Goal: Task Accomplishment & Management: Manage account settings

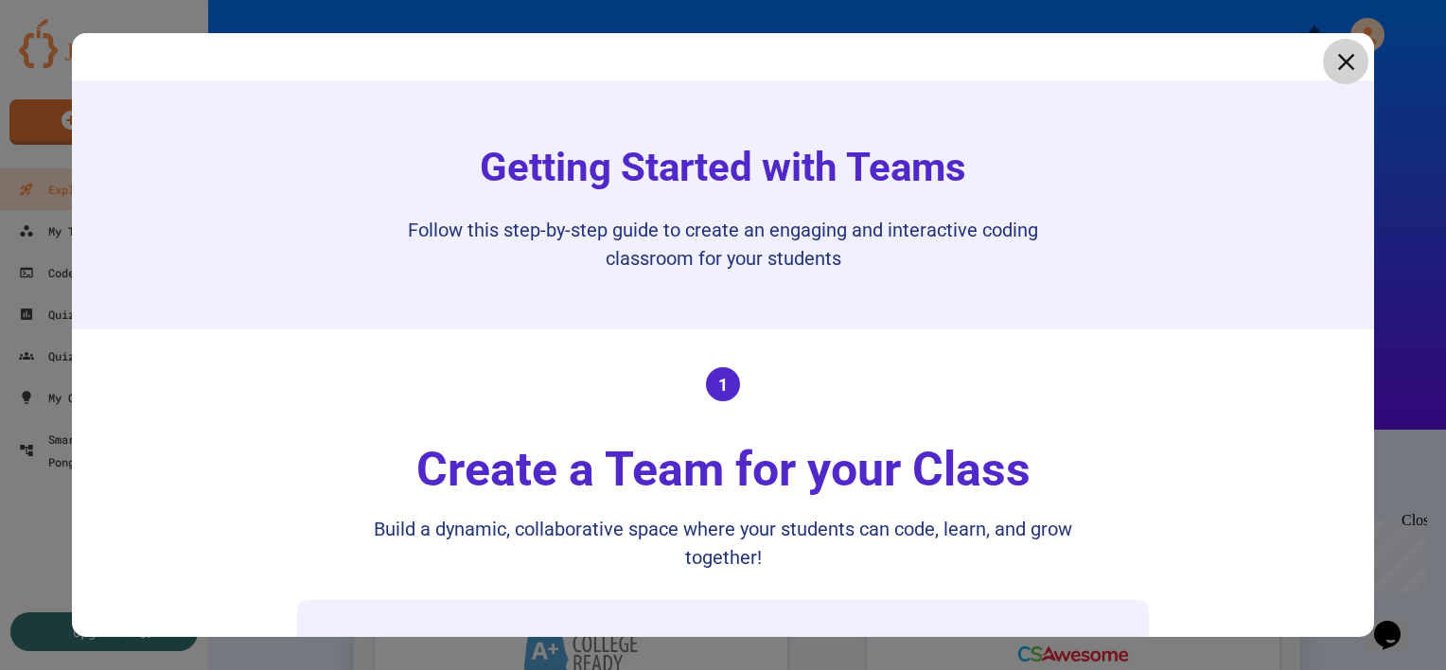
click at [1331, 54] on icon at bounding box center [1345, 61] width 28 height 28
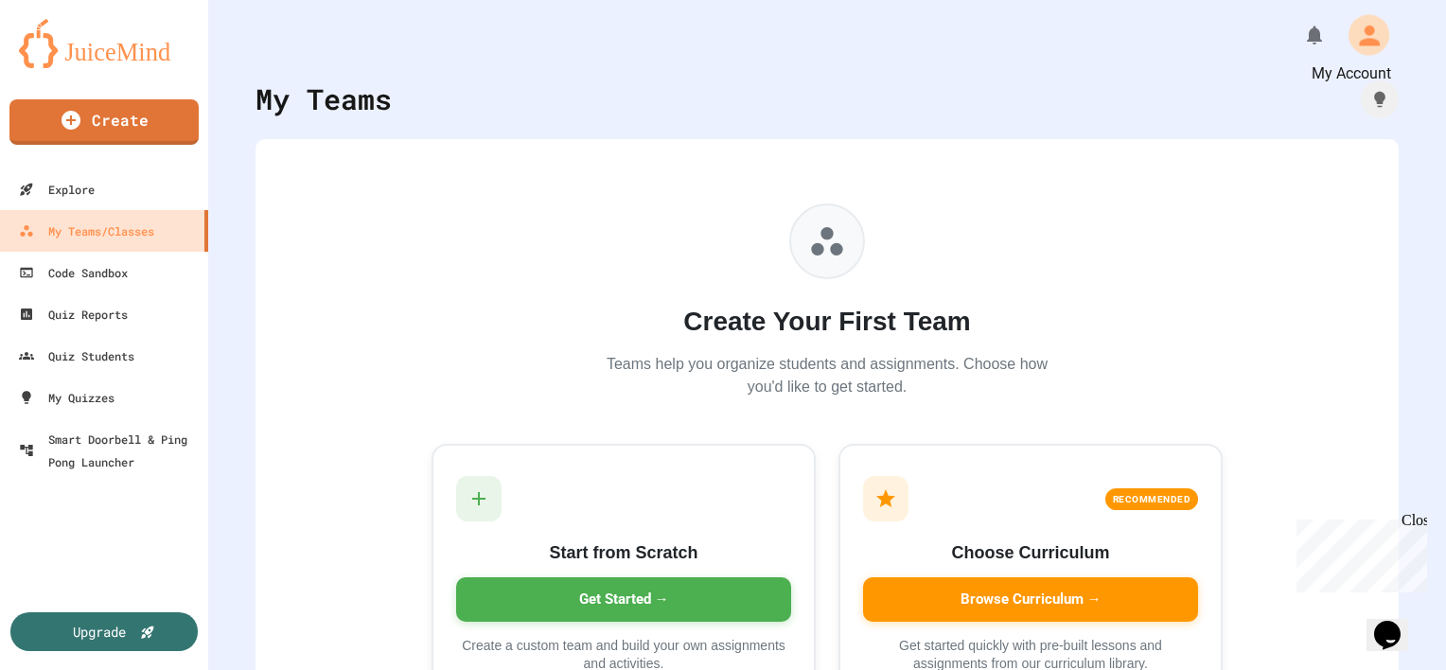
click at [1359, 34] on icon "My Account" at bounding box center [1369, 35] width 21 height 21
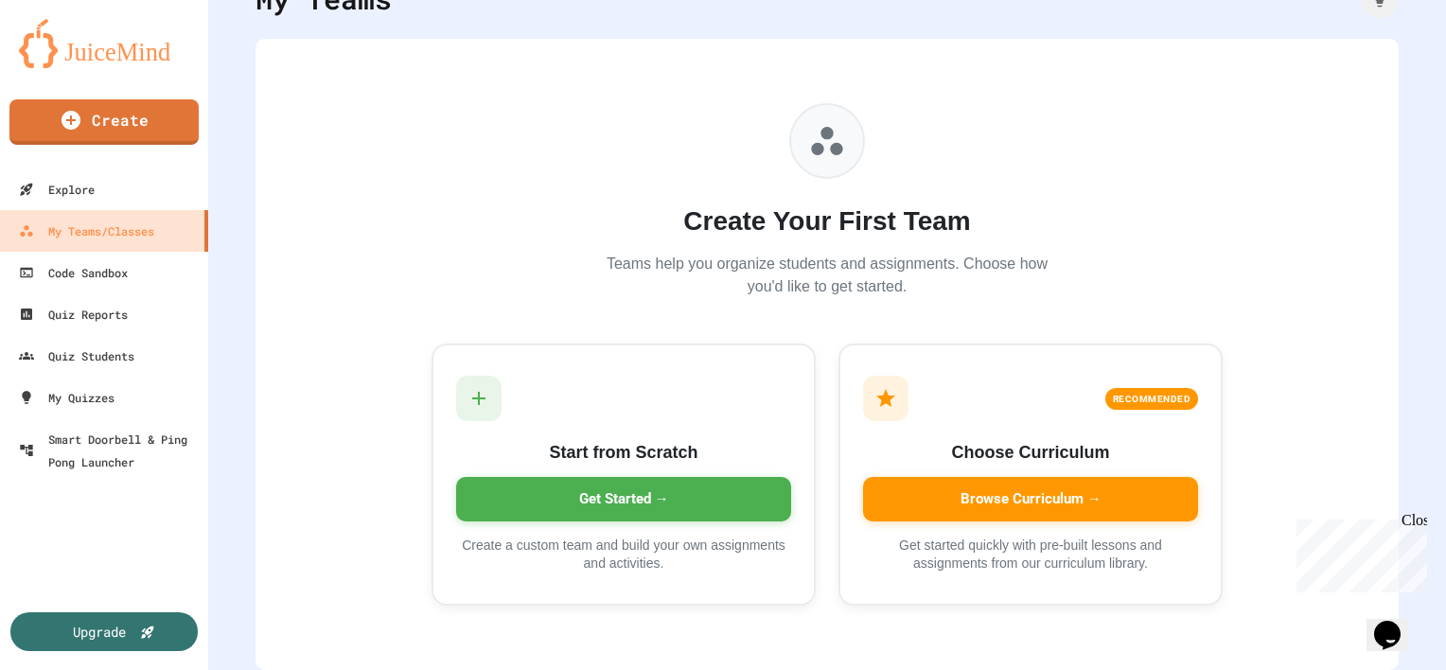
scroll to position [114, 0]
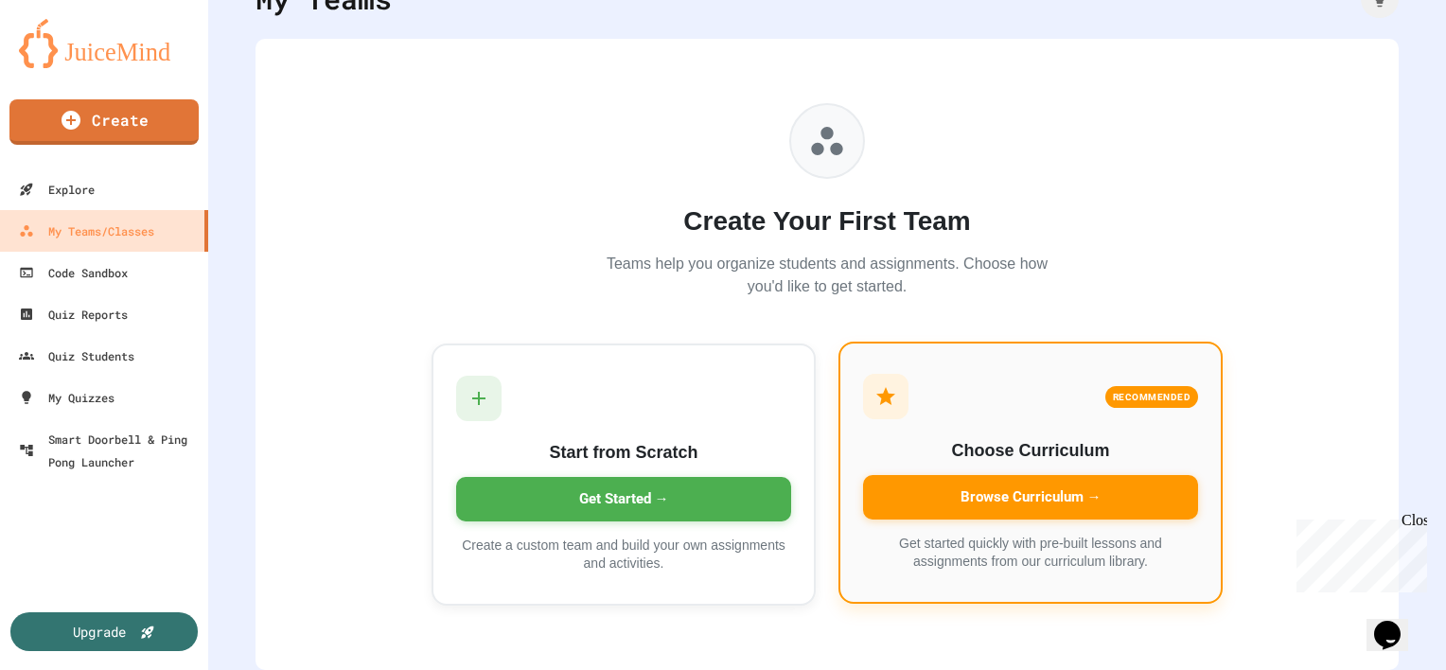
click at [1051, 481] on div "Browse Curriculum →" at bounding box center [1030, 497] width 335 height 44
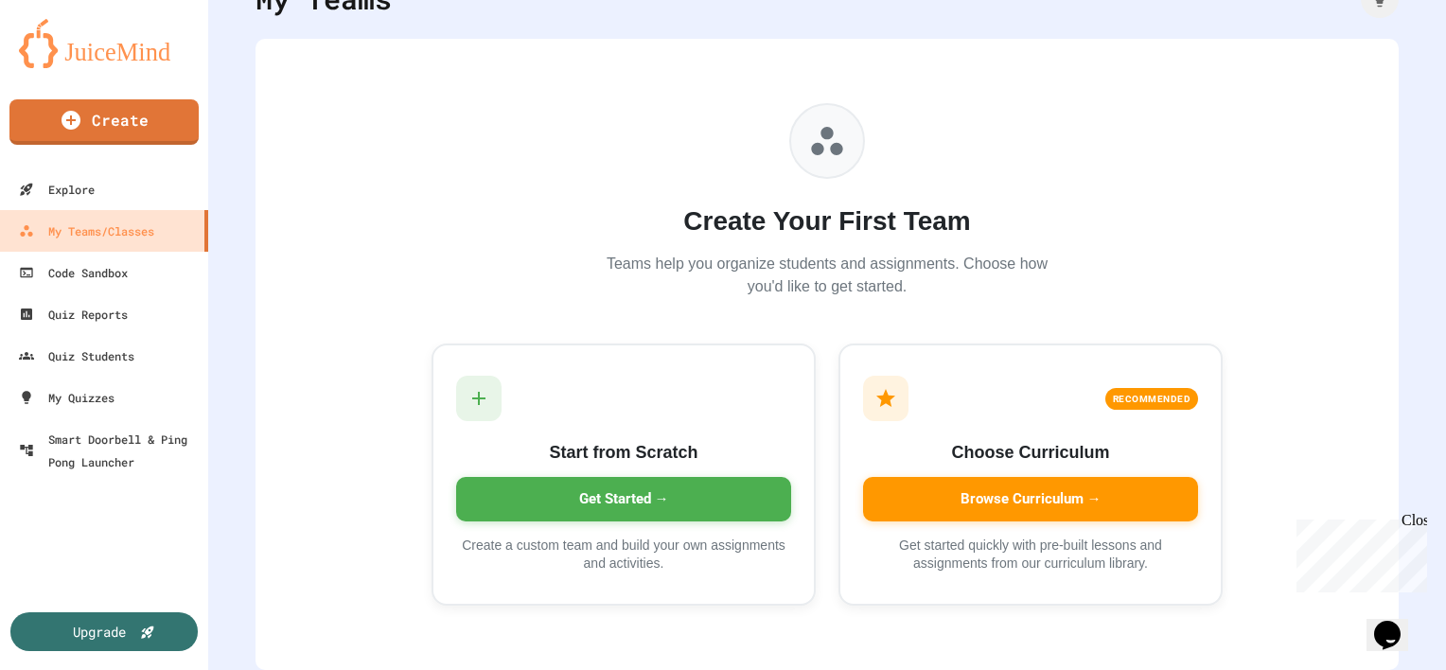
scroll to position [147, 0]
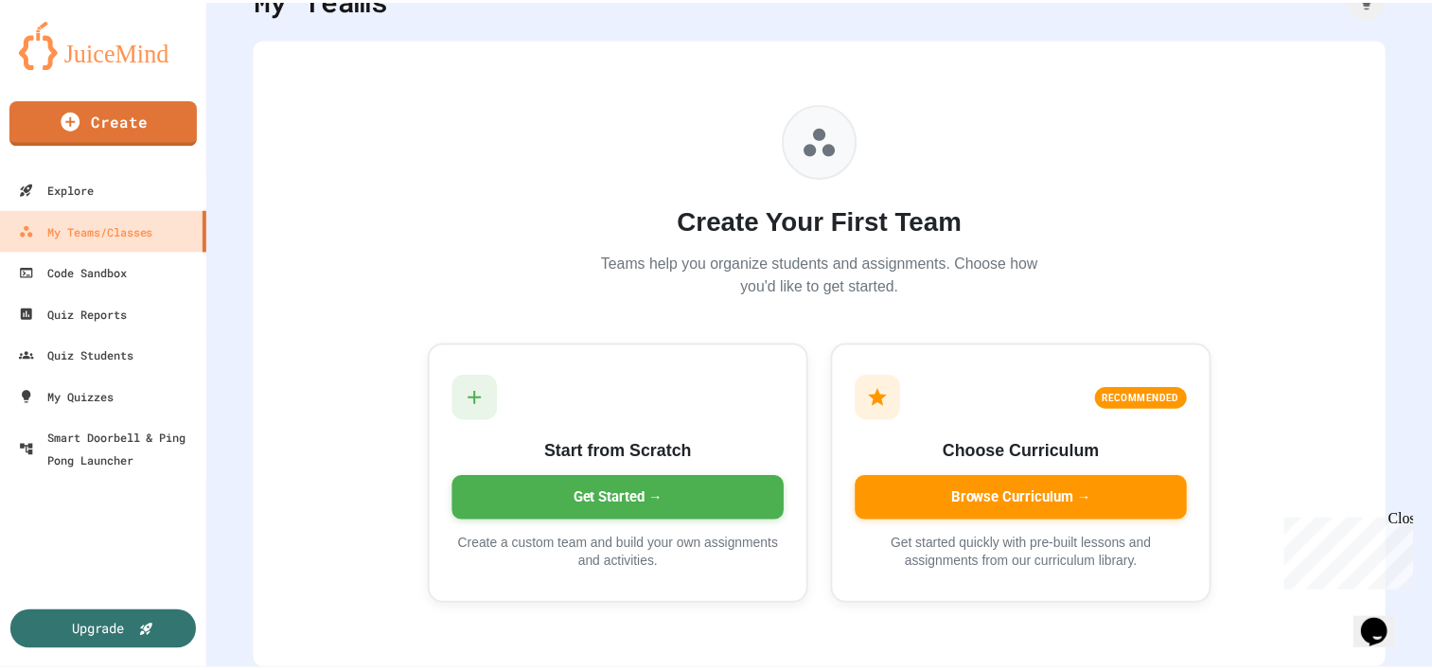
scroll to position [0, 0]
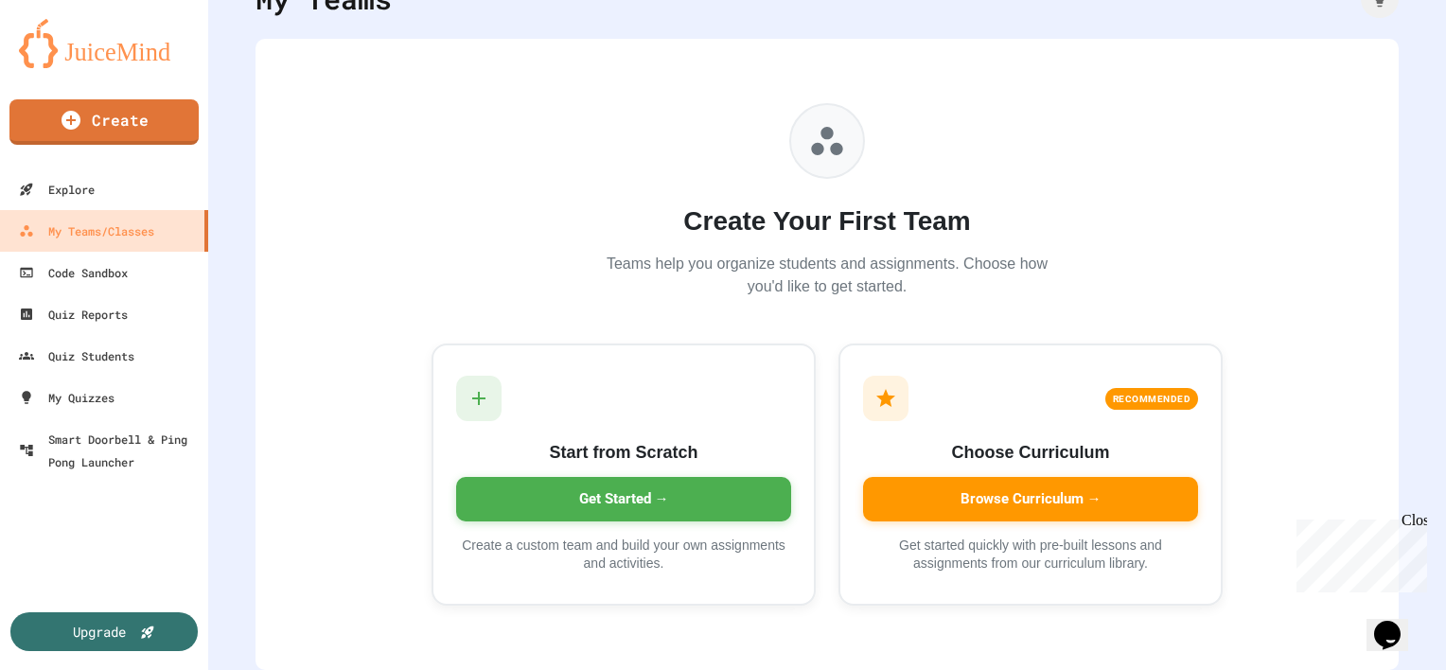
click at [105, 628] on div "Upgrade" at bounding box center [99, 631] width 56 height 21
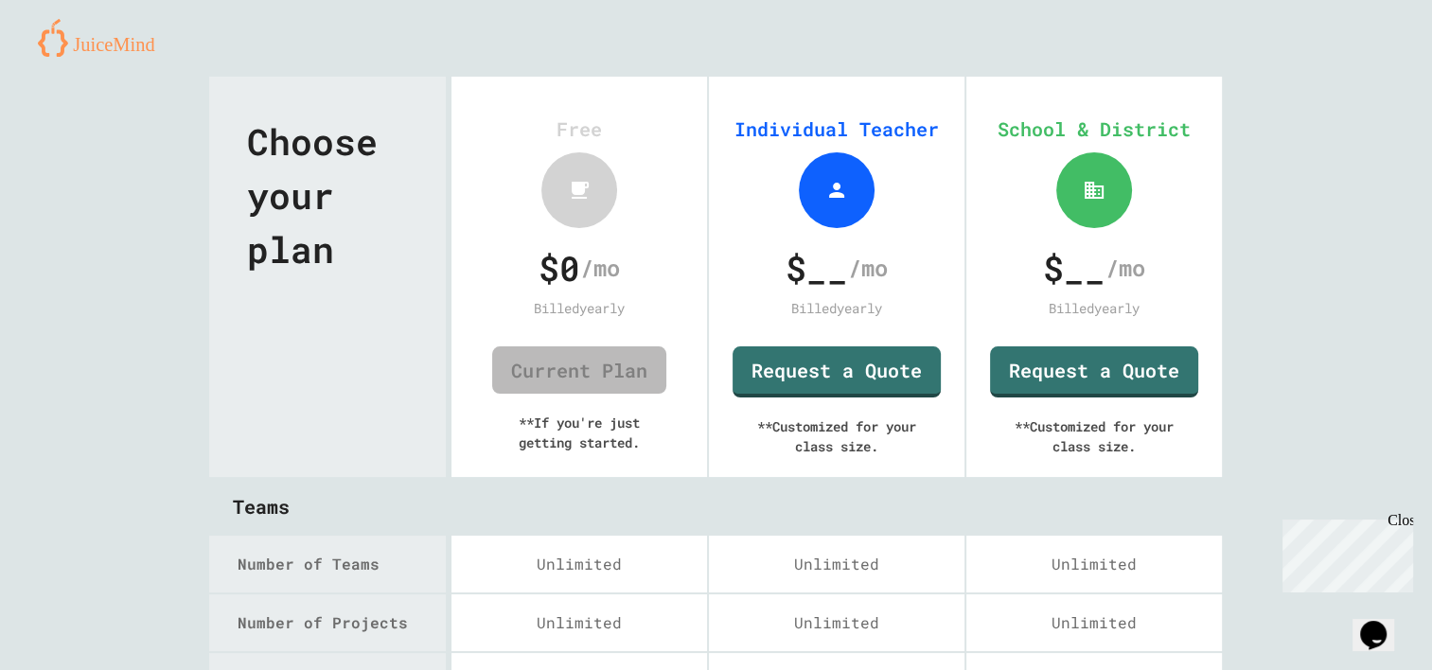
click at [106, 40] on img at bounding box center [104, 38] width 132 height 38
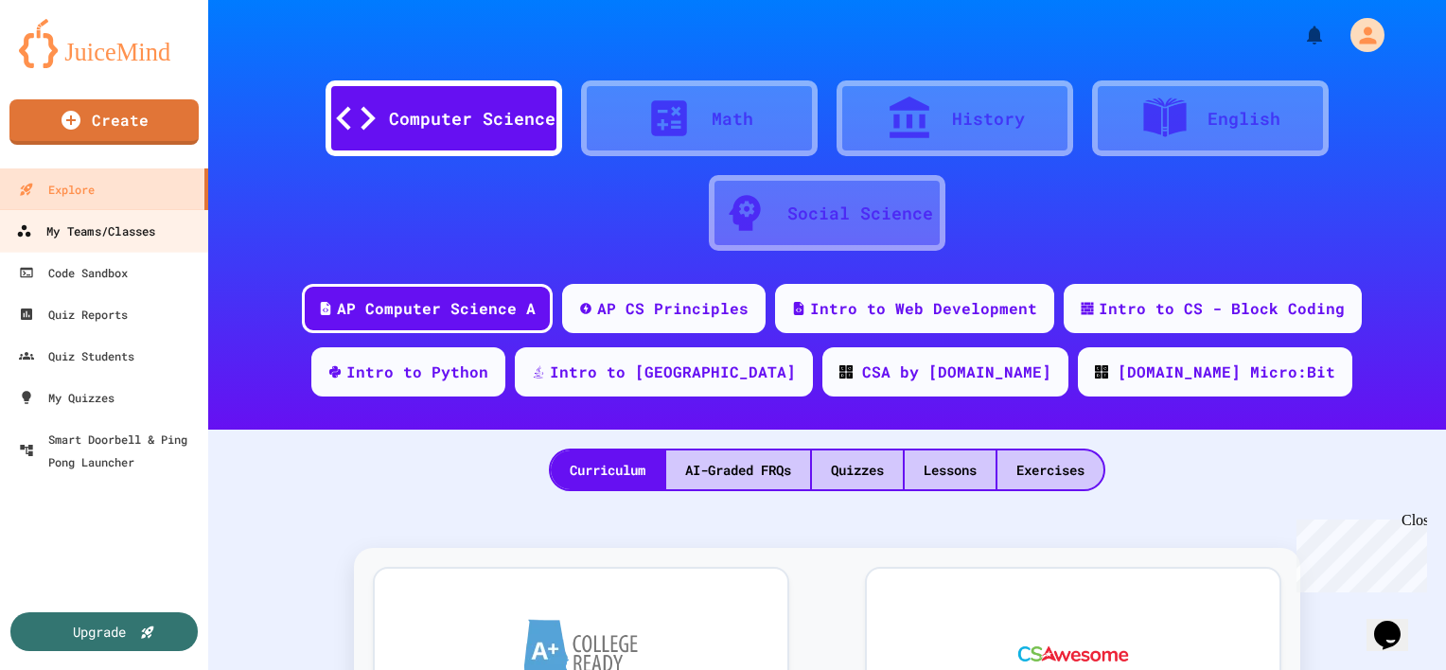
click at [101, 231] on div "My Teams/Classes" at bounding box center [85, 232] width 139 height 24
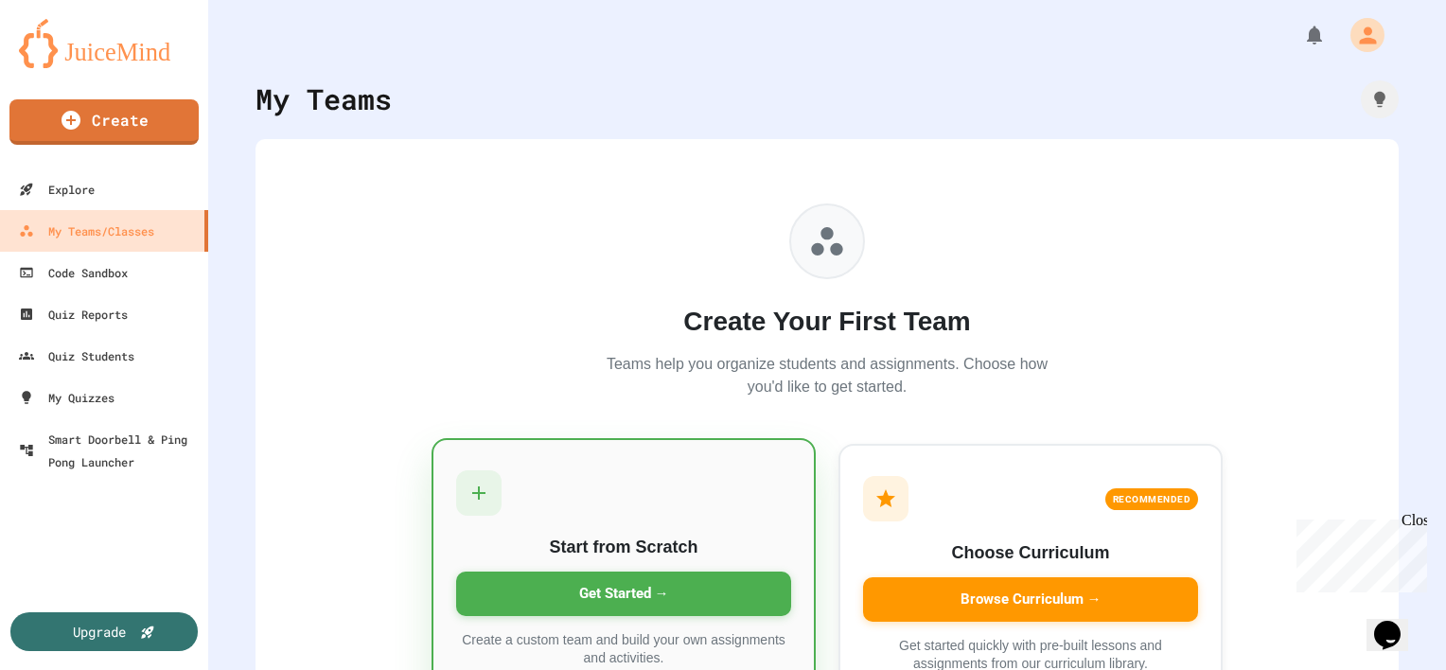
click at [545, 576] on div "Get Started →" at bounding box center [623, 594] width 335 height 44
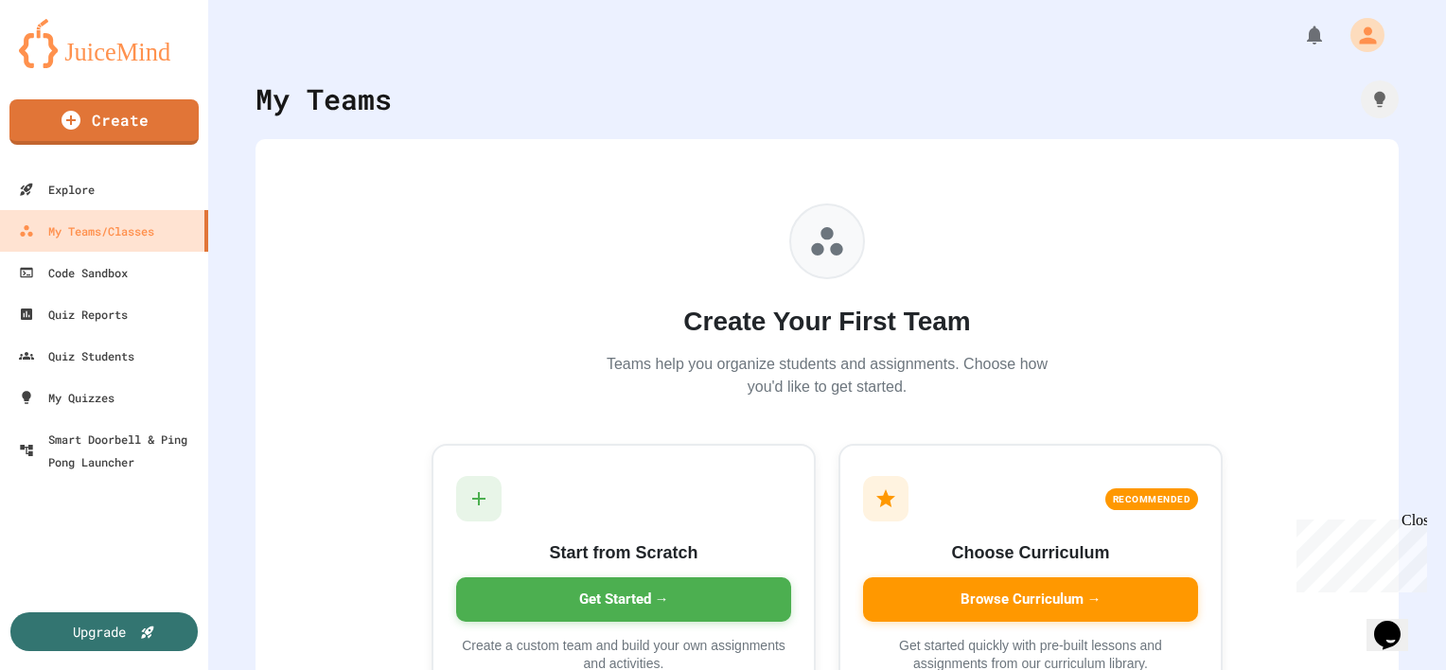
type input "**********"
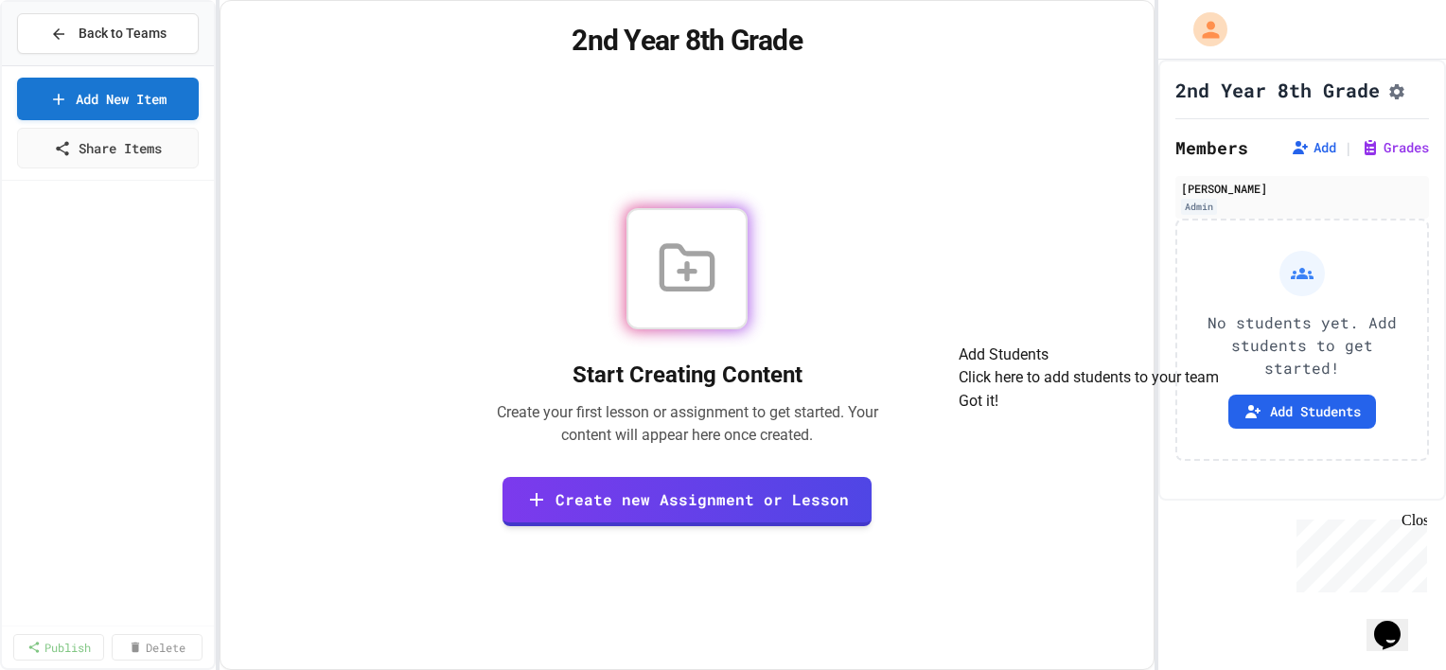
click at [998, 413] on button "Got it!" at bounding box center [979, 401] width 40 height 23
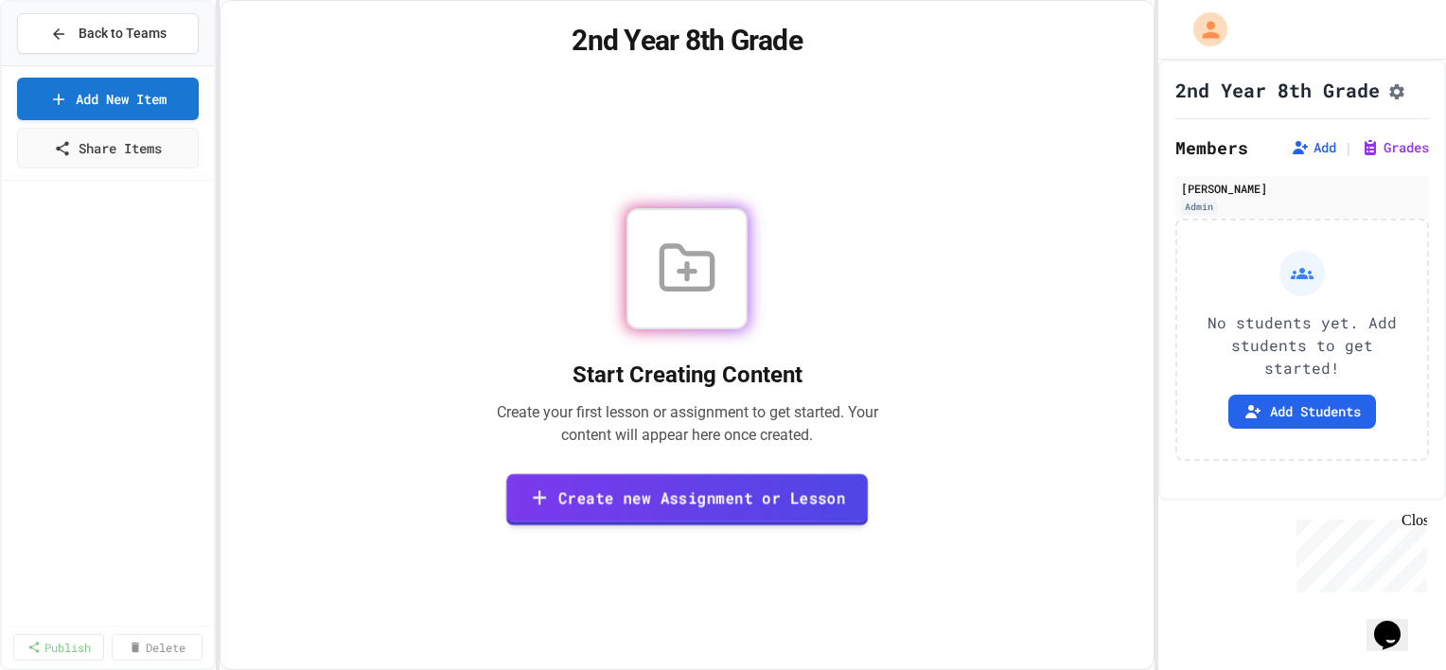
click at [723, 511] on link "Create new Assignment or Lesson" at bounding box center [686, 500] width 361 height 52
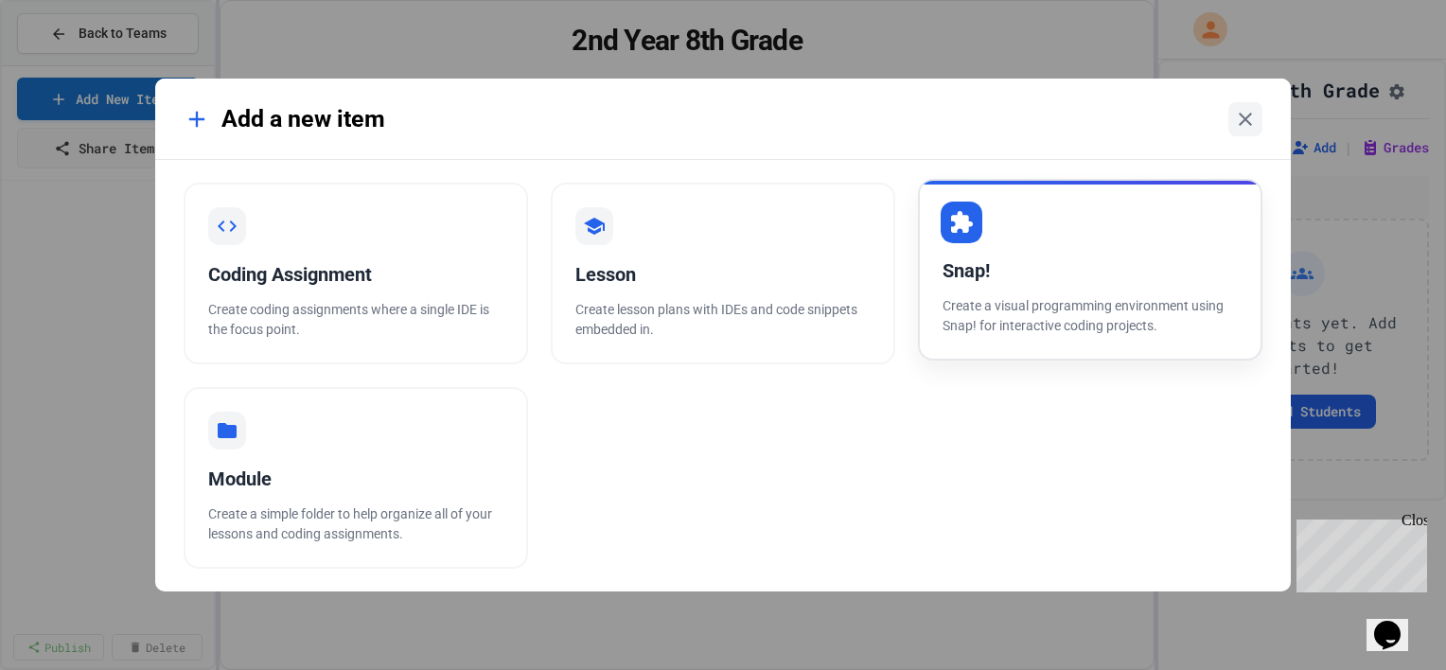
click at [1018, 276] on div "Snap!" at bounding box center [1090, 270] width 295 height 28
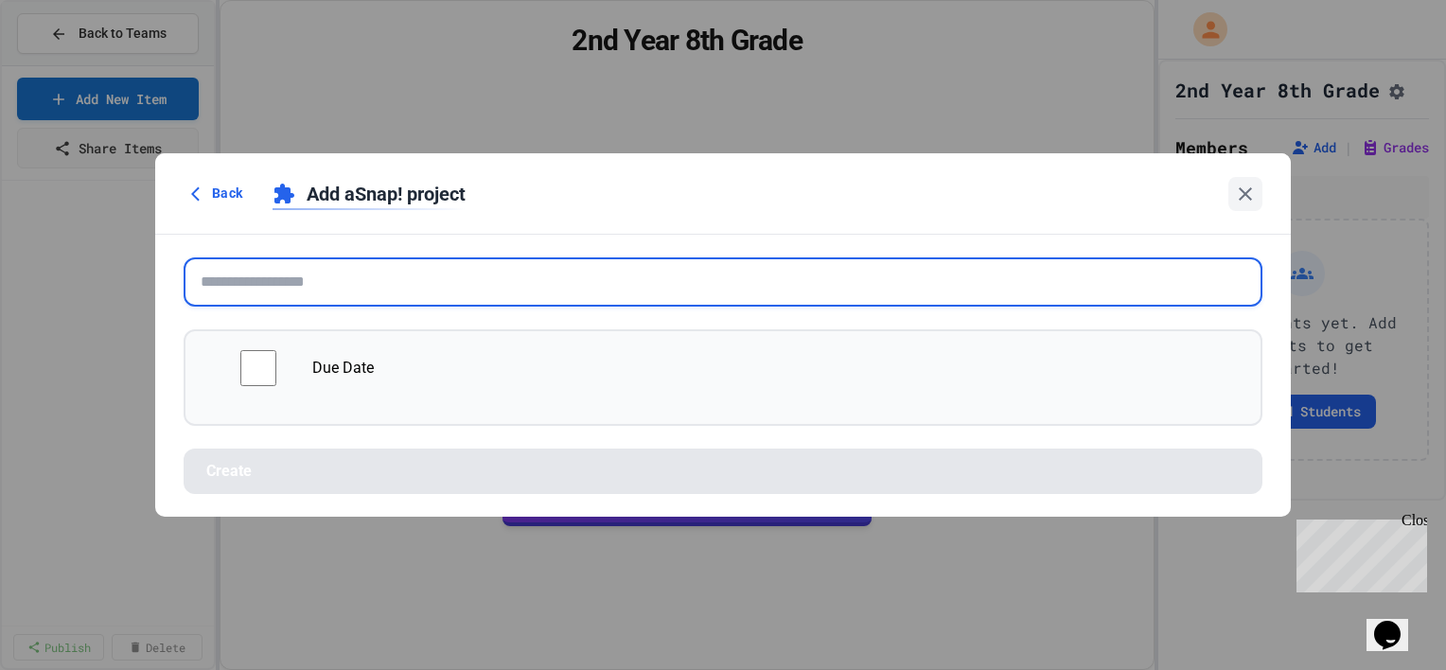
click at [381, 282] on input "text" at bounding box center [723, 281] width 1079 height 49
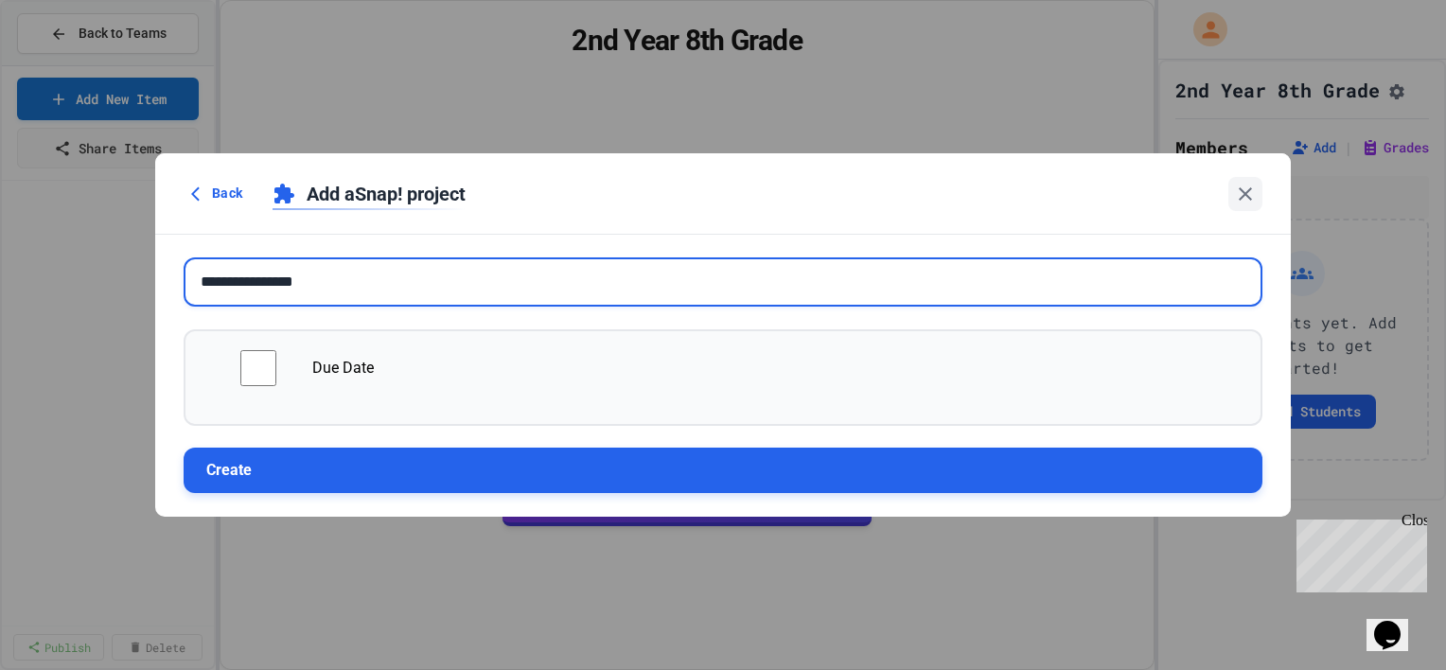
type input "**********"
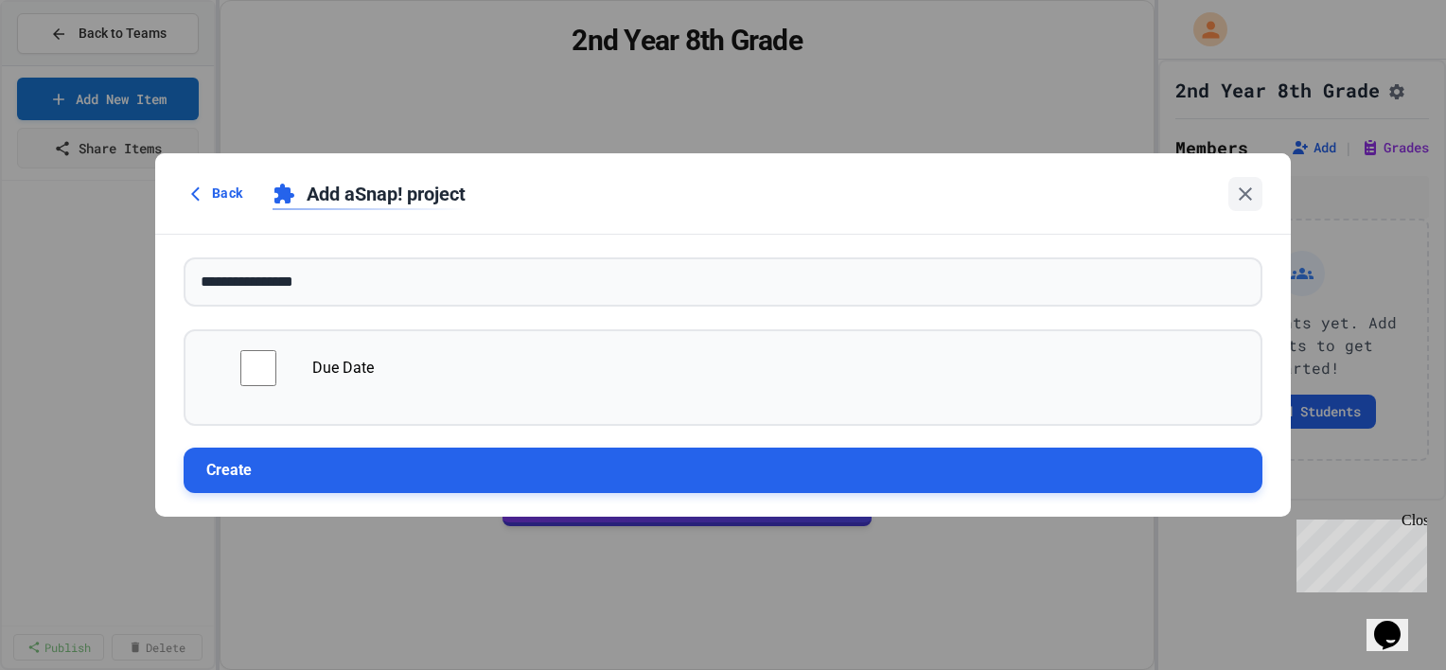
click at [283, 473] on button "Create" at bounding box center [723, 470] width 1079 height 45
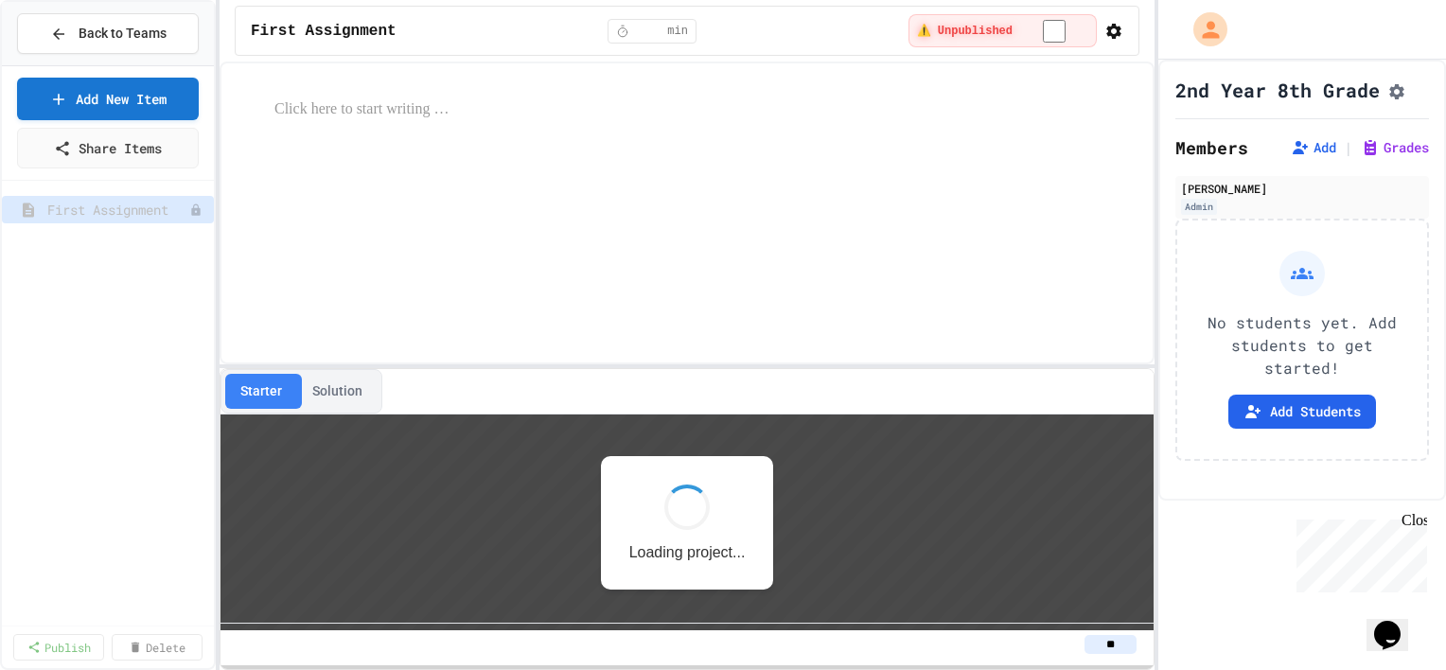
scroll to position [1, 0]
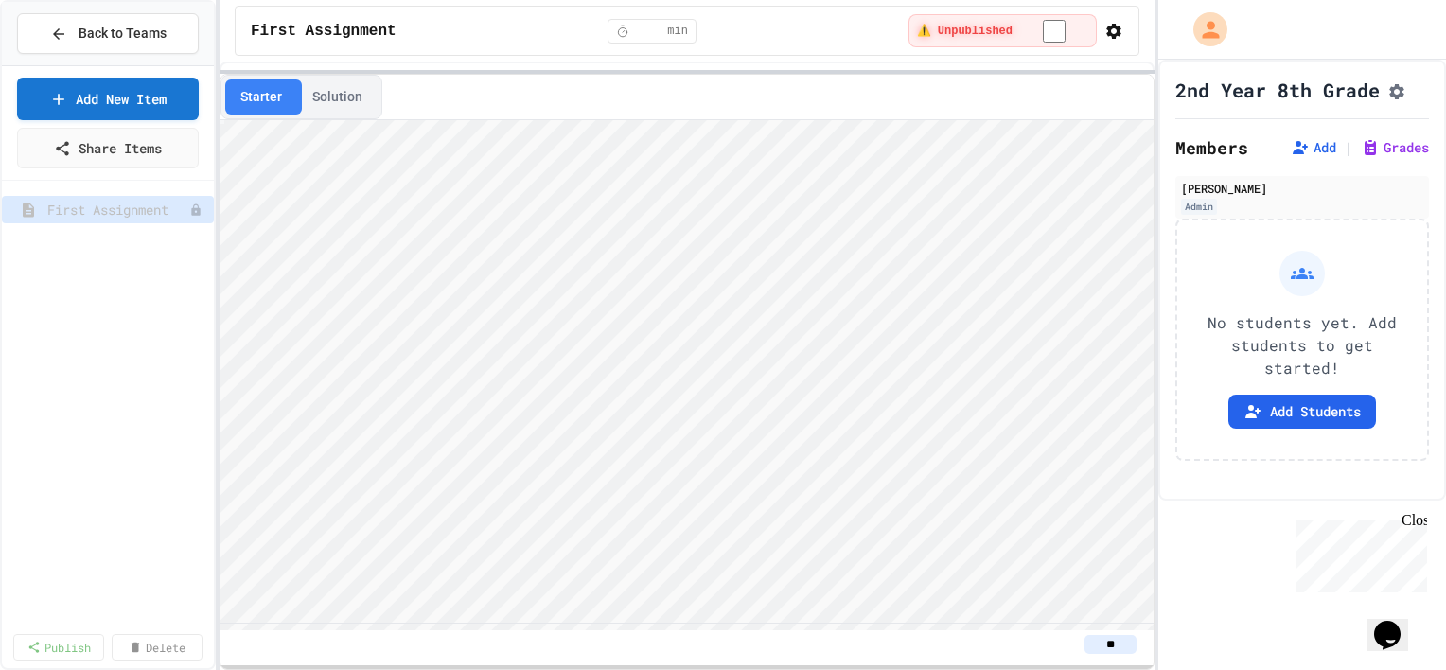
click at [583, 70] on div at bounding box center [687, 72] width 935 height 4
click at [333, 88] on button "Solution" at bounding box center [337, 96] width 80 height 35
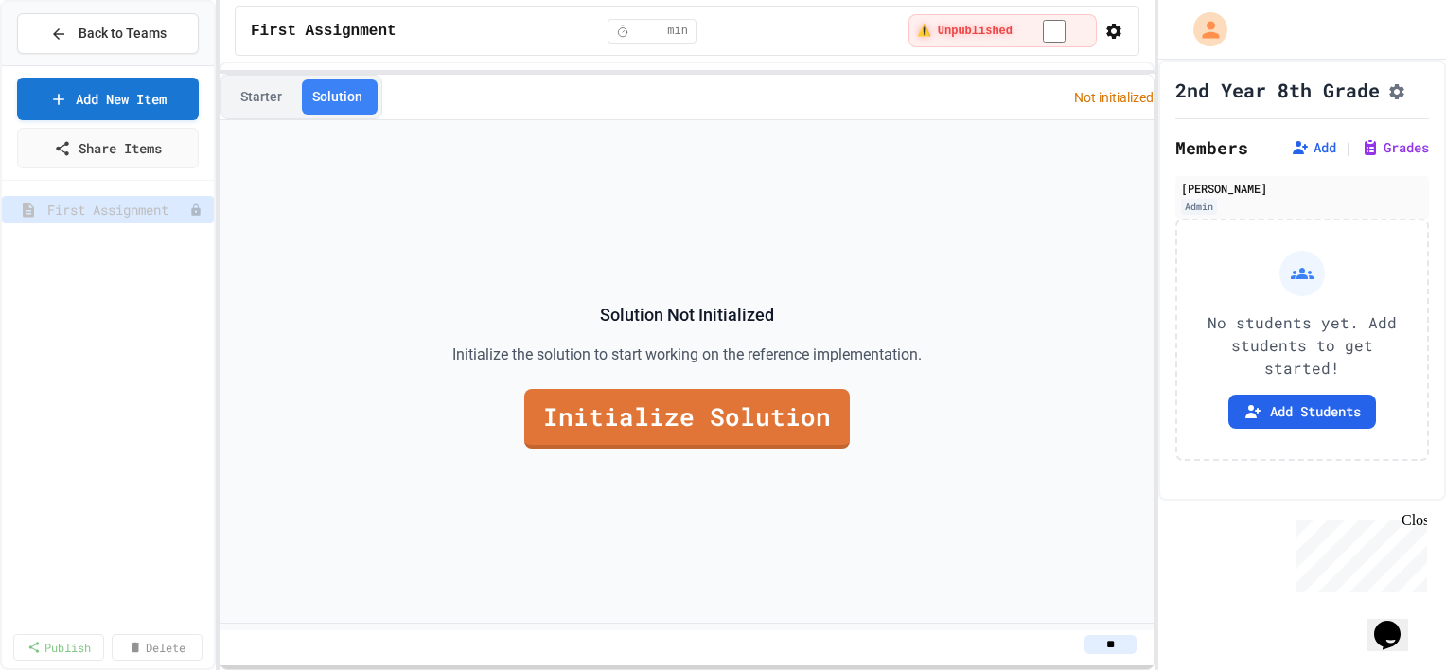
click at [275, 91] on button "Starter" at bounding box center [261, 96] width 72 height 35
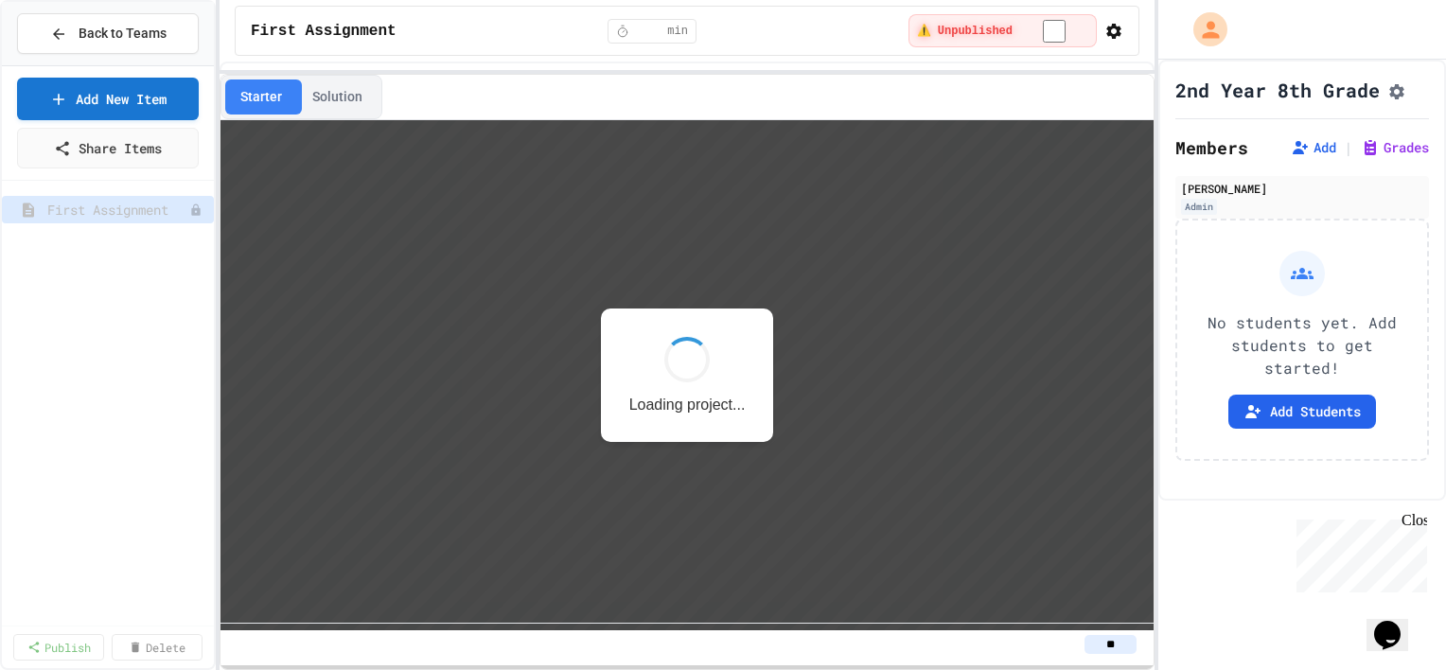
scroll to position [0, 0]
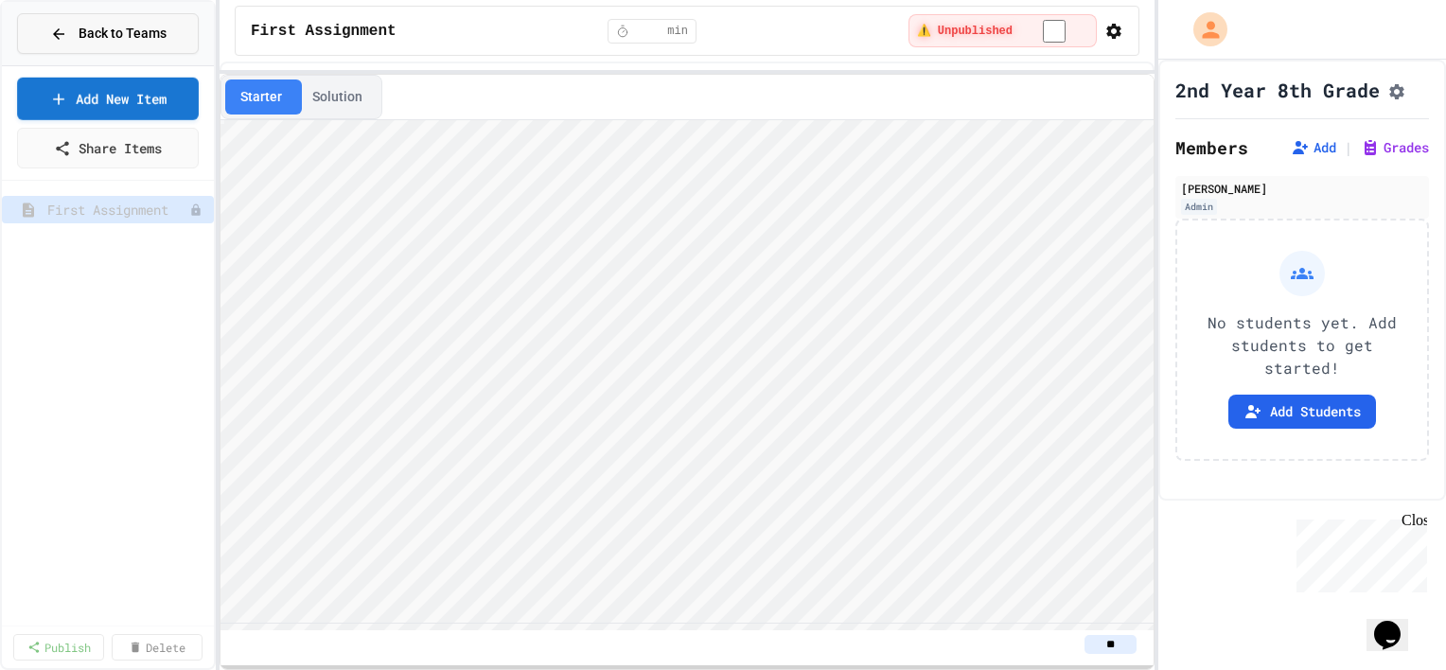
click at [125, 29] on span "Back to Teams" at bounding box center [123, 34] width 88 height 20
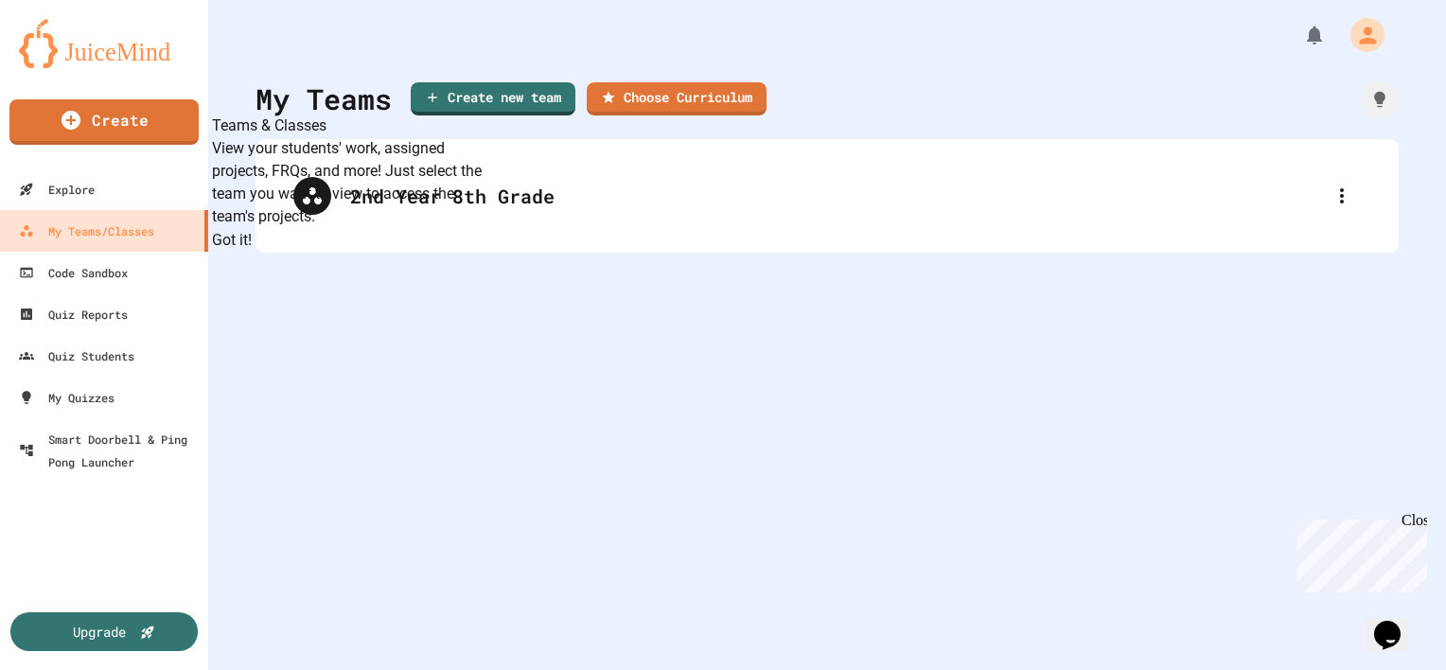
click at [252, 252] on button "Got it!" at bounding box center [232, 240] width 40 height 23
click at [586, 329] on div "My Teams Create new team Choose Curriculum 2nd Year 8th Grade" at bounding box center [827, 335] width 1238 height 670
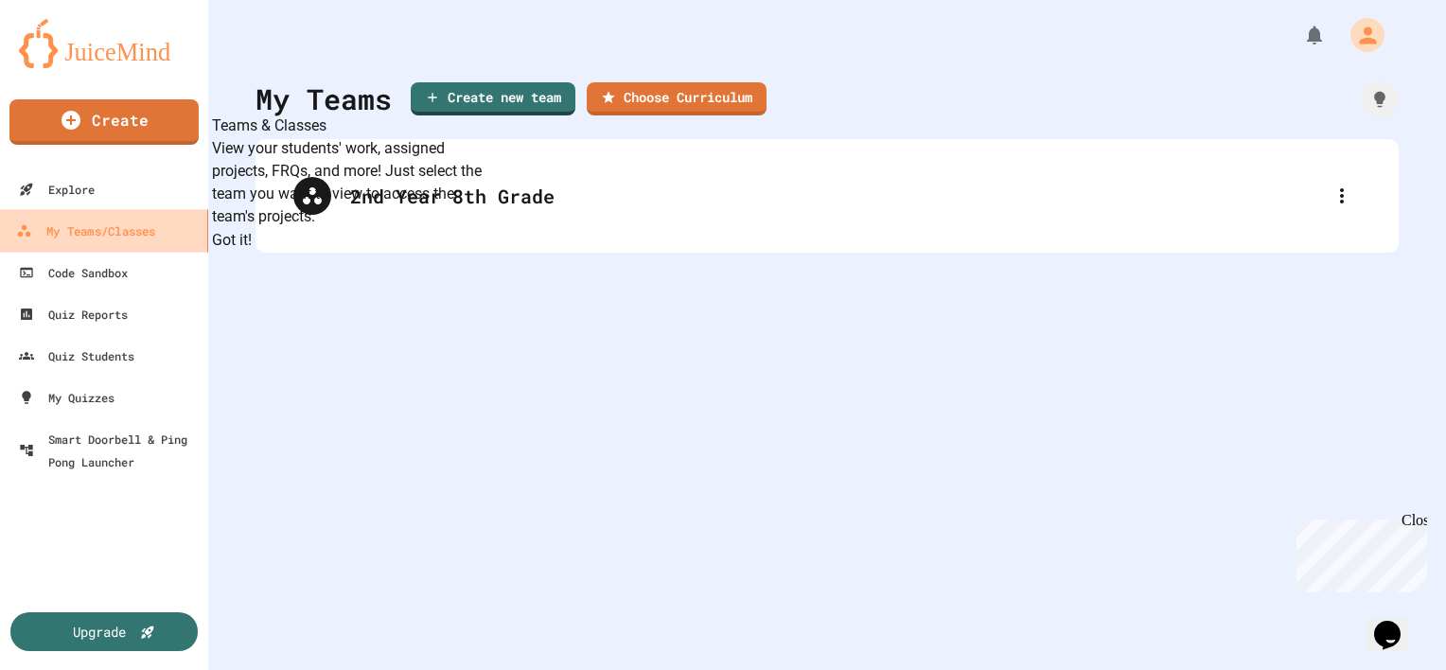
click at [121, 238] on div "My Teams/Classes" at bounding box center [85, 232] width 139 height 24
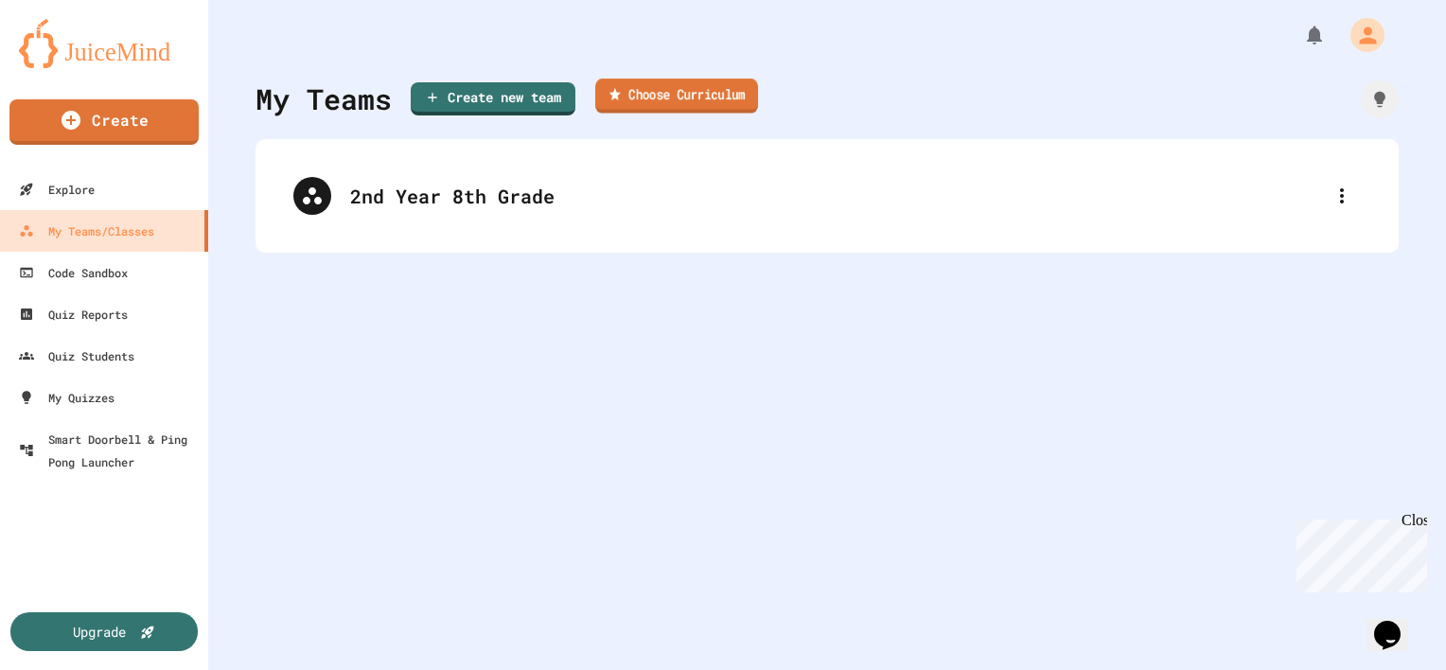
click at [640, 104] on link "Choose Curriculum" at bounding box center [676, 96] width 163 height 35
type input "**********"
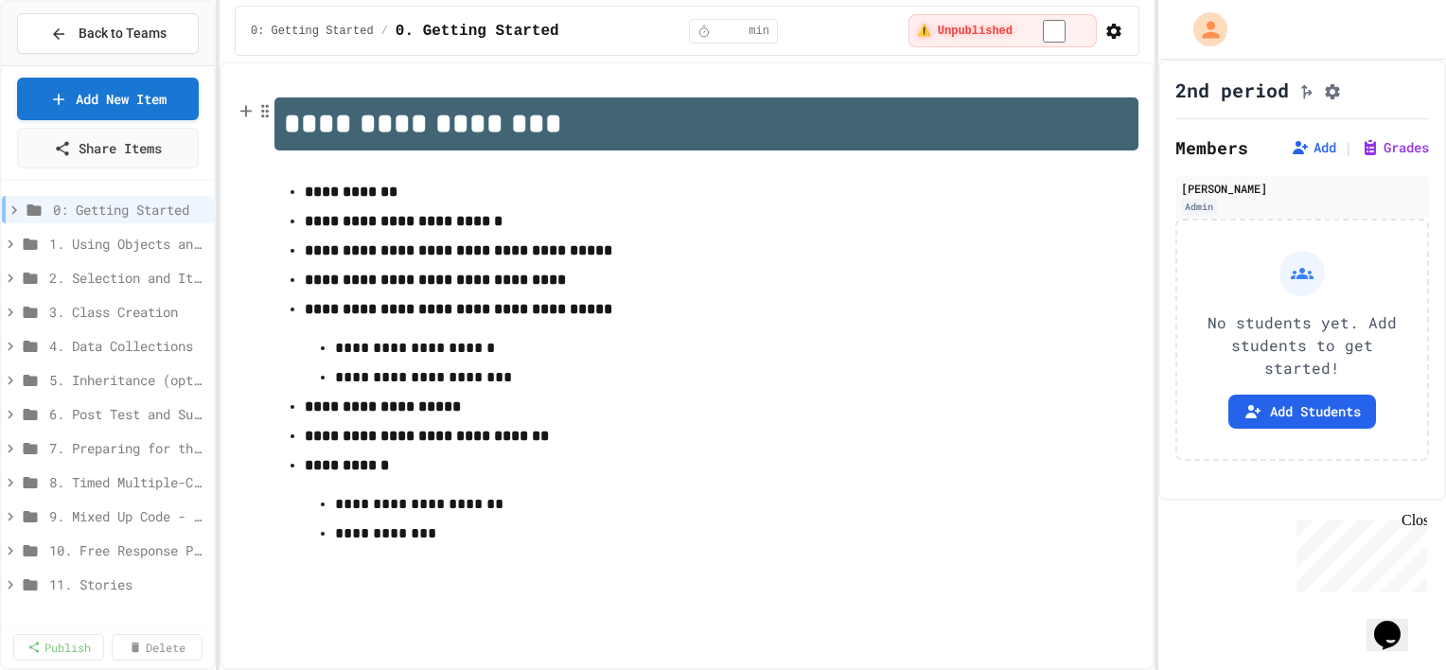
click at [481, 146] on h1 "**********" at bounding box center [706, 123] width 864 height 53
click at [79, 236] on span "1. Using Objects and Methods" at bounding box center [118, 244] width 138 height 20
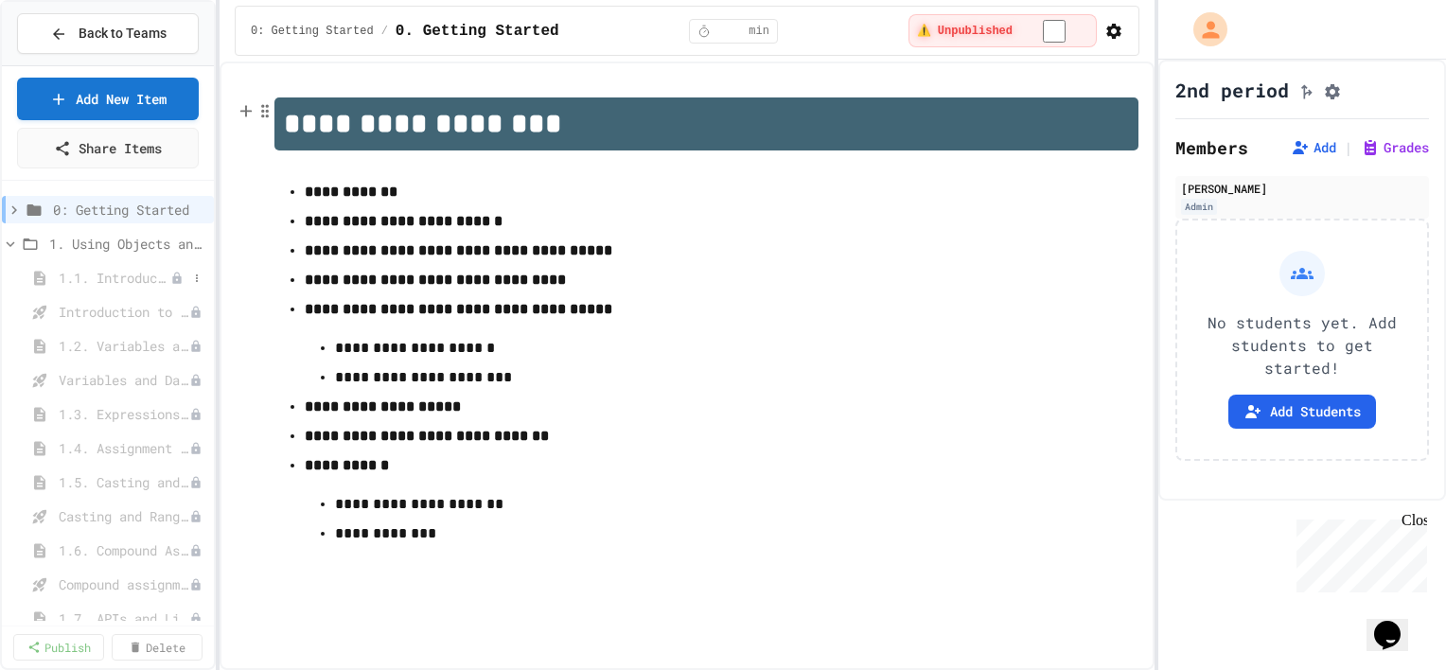
click at [82, 273] on span "1.1. Introduction to Algorithms, Programming, and Compilers" at bounding box center [115, 278] width 112 height 20
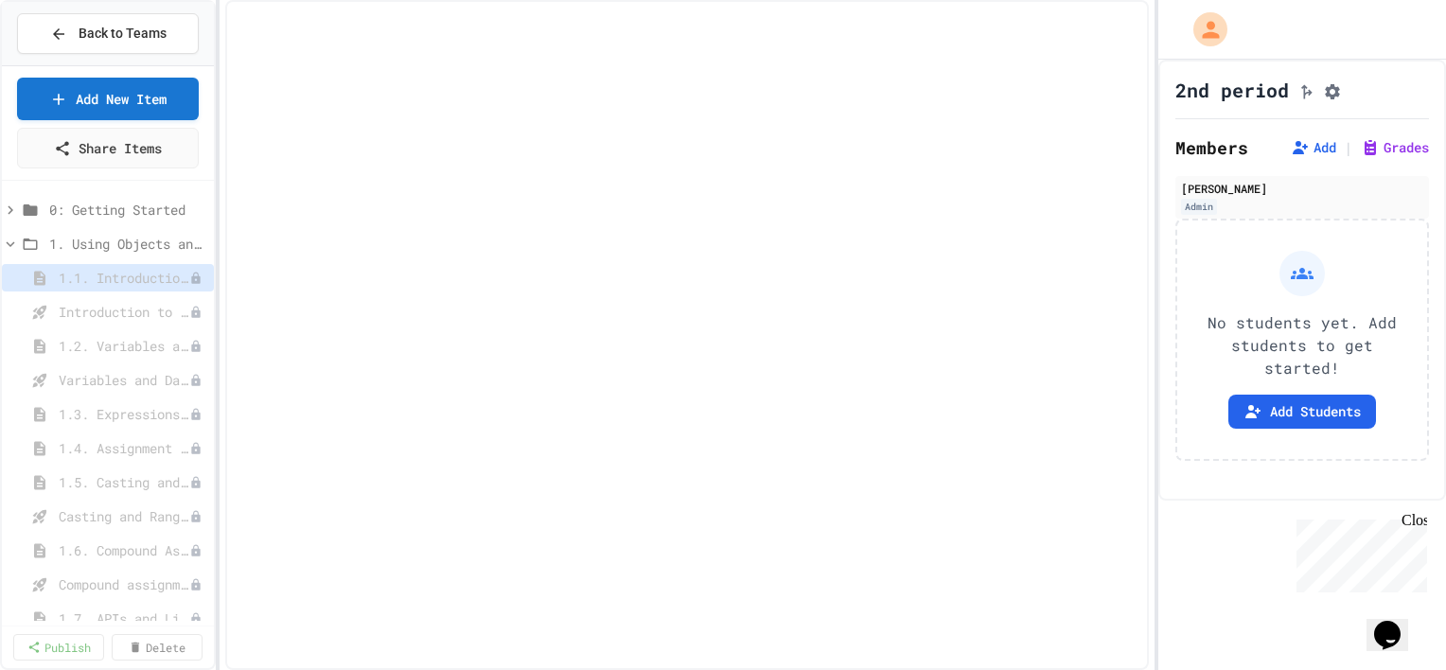
select select "***"
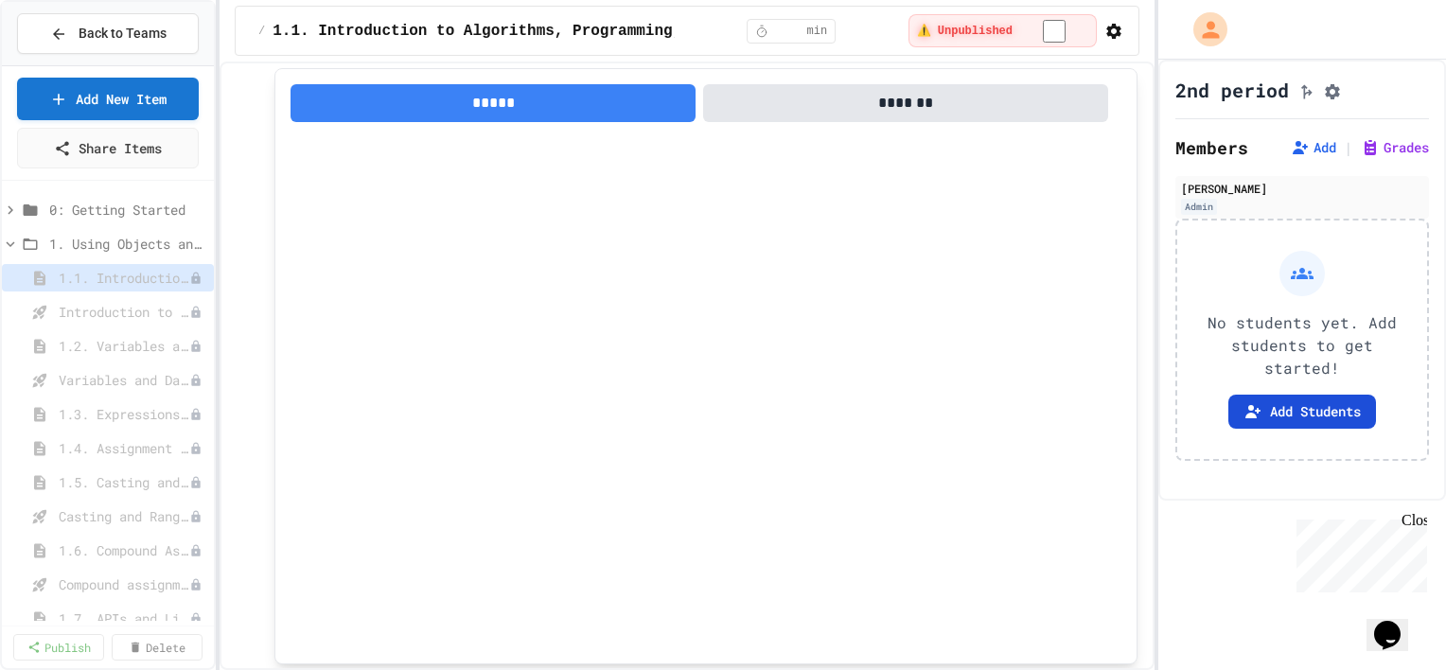
click at [1313, 416] on button "Add Students" at bounding box center [1302, 412] width 148 height 34
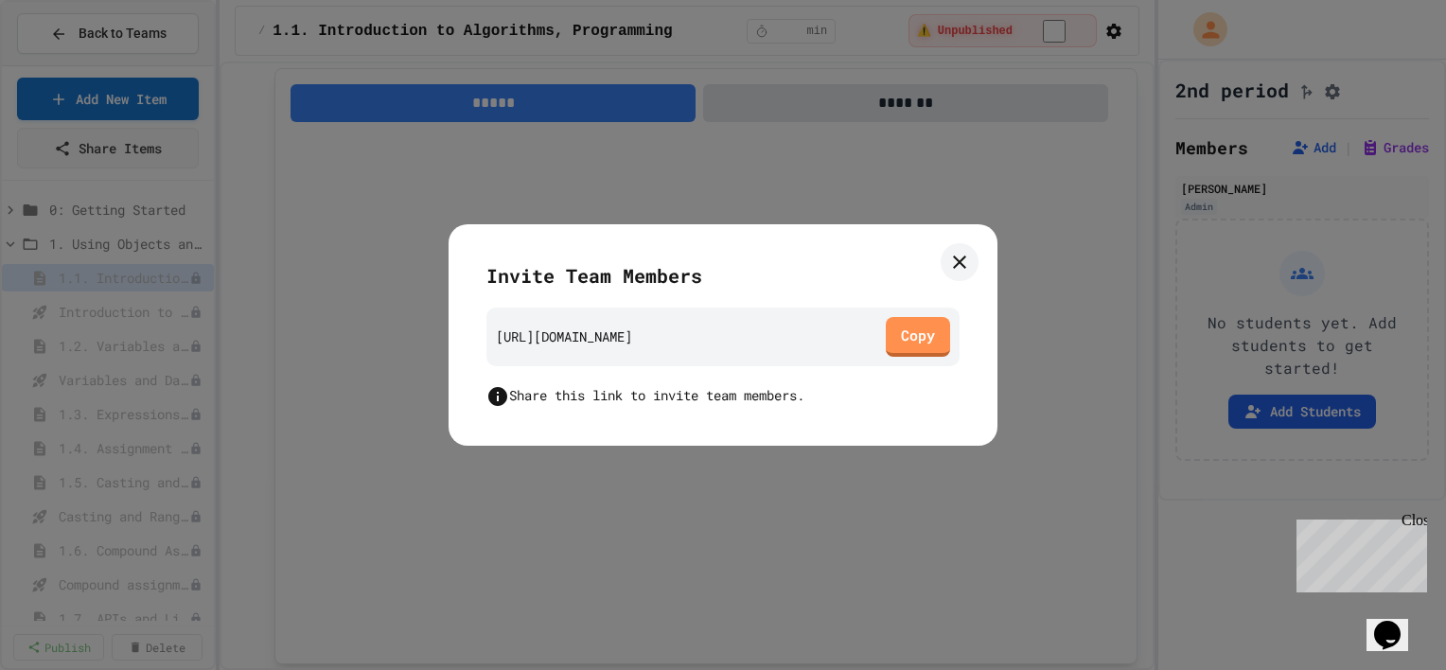
click at [495, 397] on icon at bounding box center [497, 396] width 19 height 19
click at [964, 263] on icon at bounding box center [959, 262] width 23 height 23
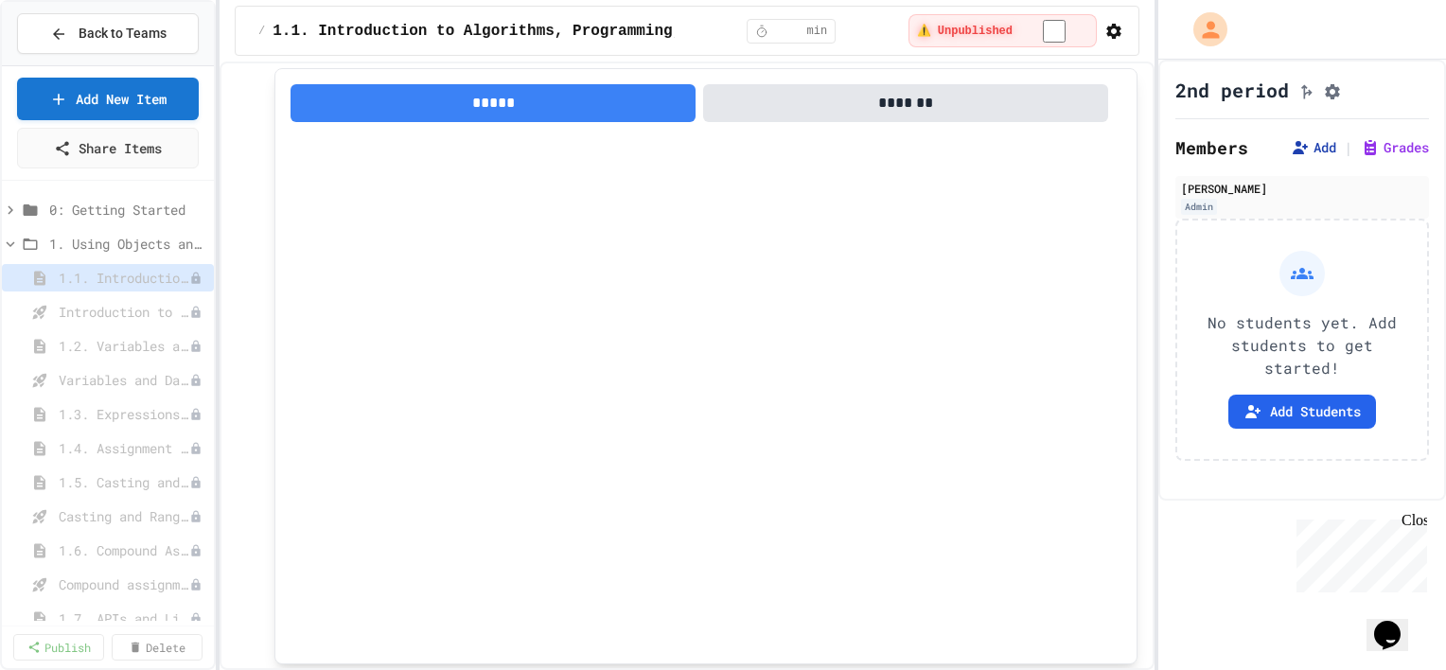
click at [1306, 152] on button "Add" at bounding box center [1313, 147] width 45 height 19
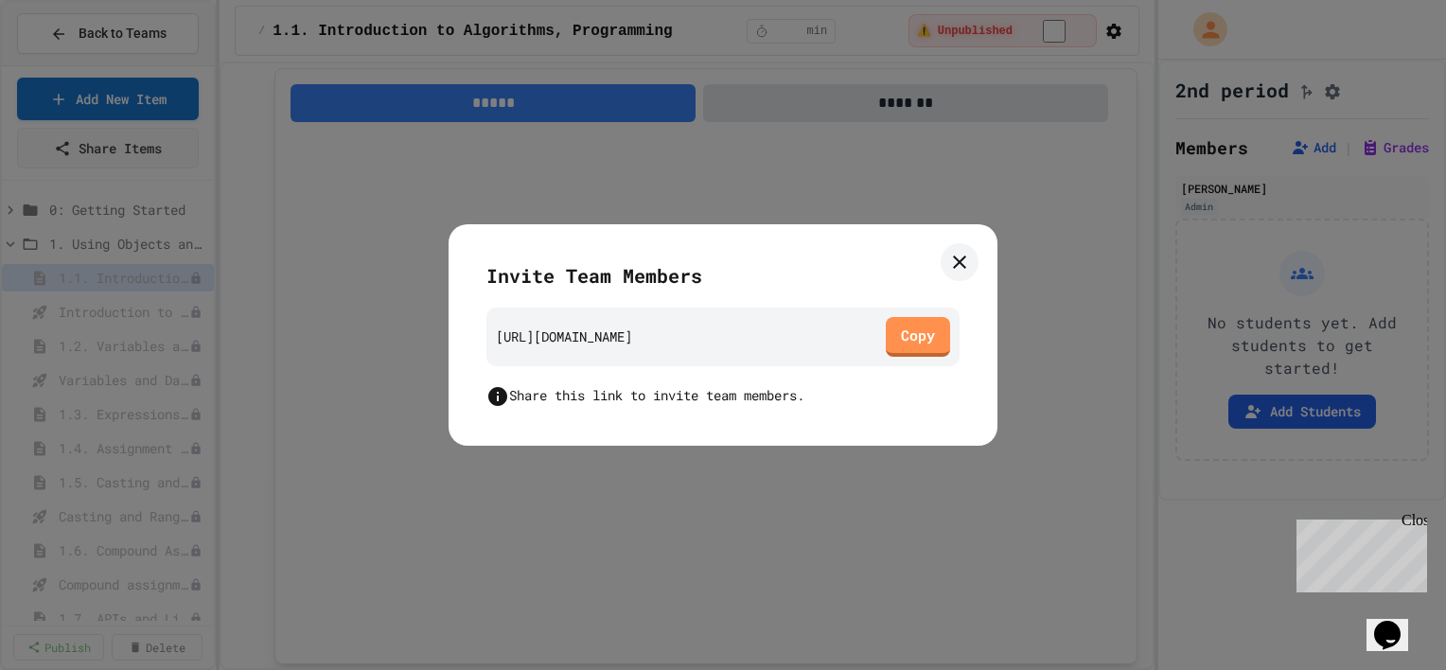
click at [968, 265] on icon at bounding box center [959, 262] width 23 height 23
